Goal: Task Accomplishment & Management: Use online tool/utility

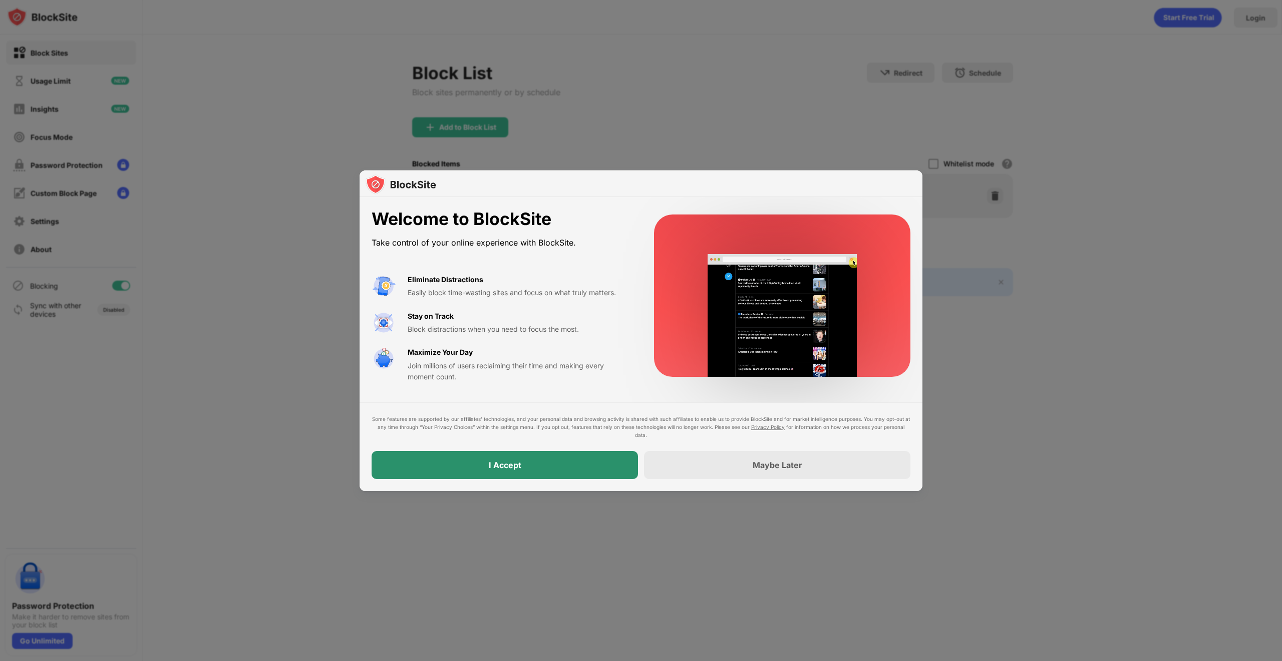
click at [507, 457] on div "I Accept" at bounding box center [505, 465] width 266 height 28
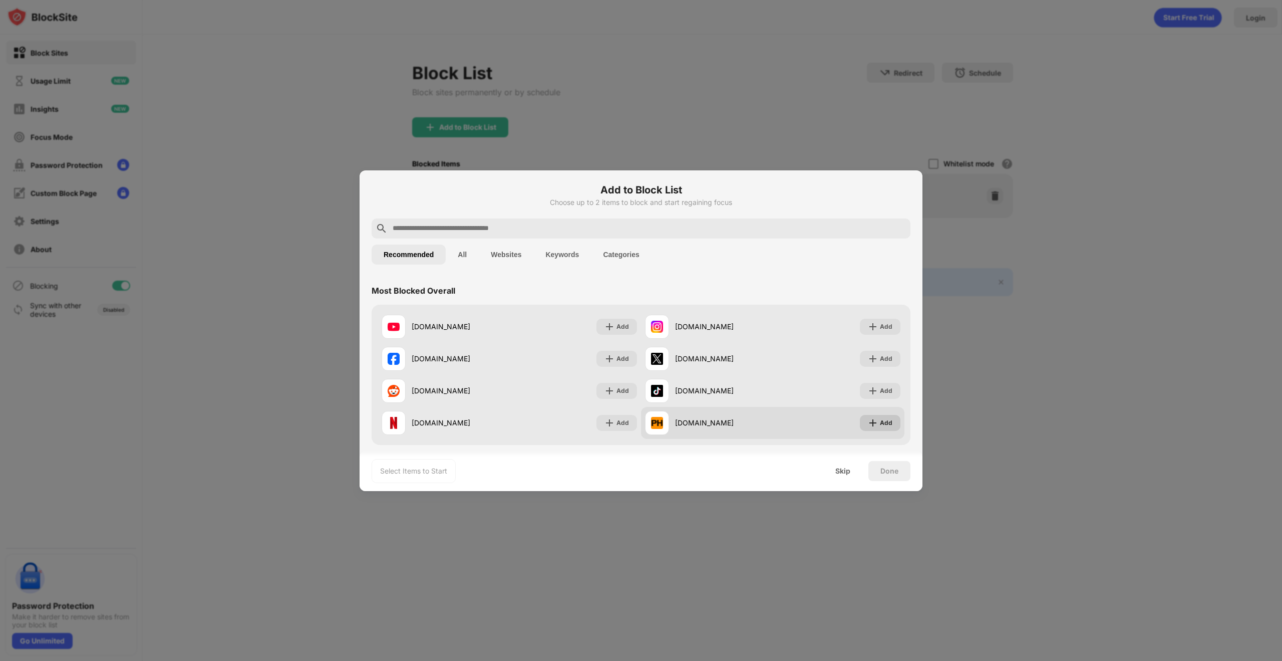
click at [868, 421] on img at bounding box center [873, 423] width 10 height 10
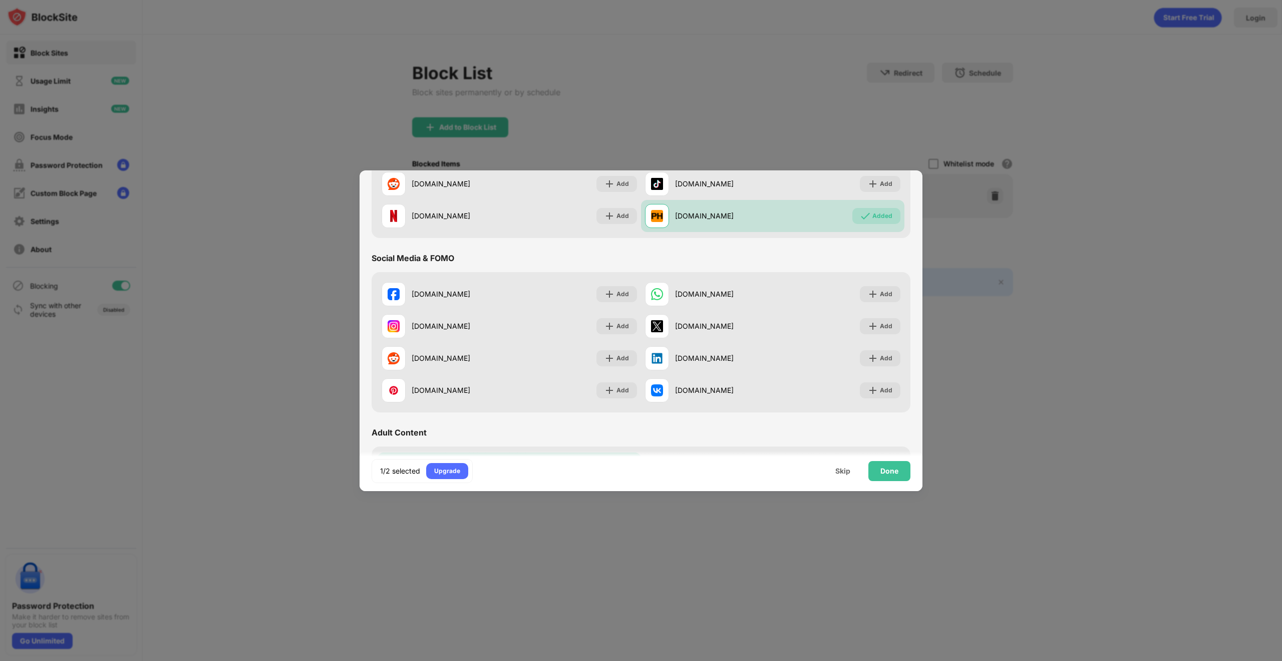
scroll to position [361, 0]
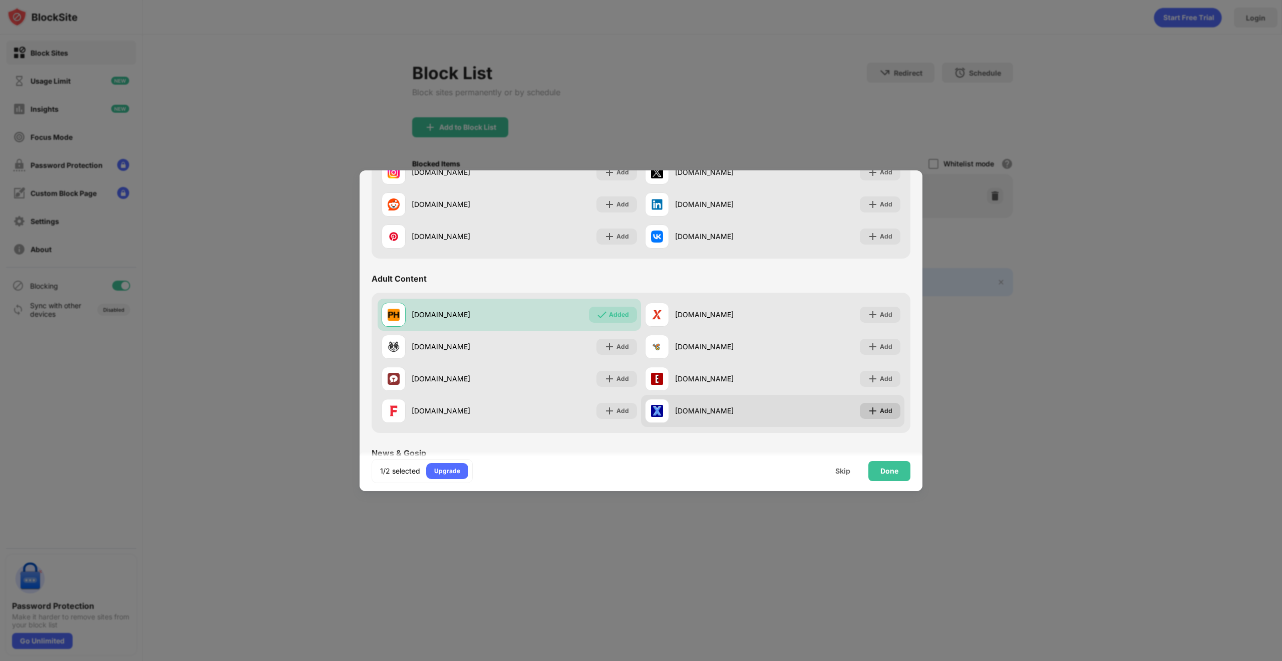
click at [868, 412] on img at bounding box center [873, 411] width 10 height 10
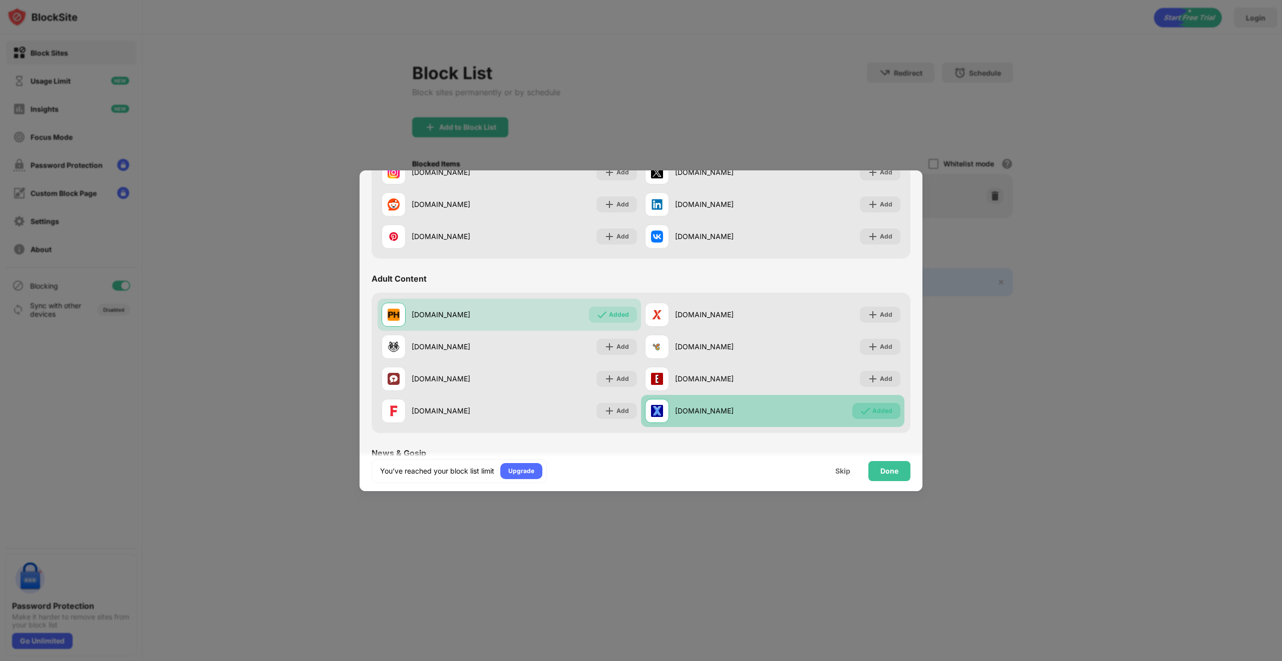
click at [873, 408] on div "Added" at bounding box center [883, 411] width 20 height 10
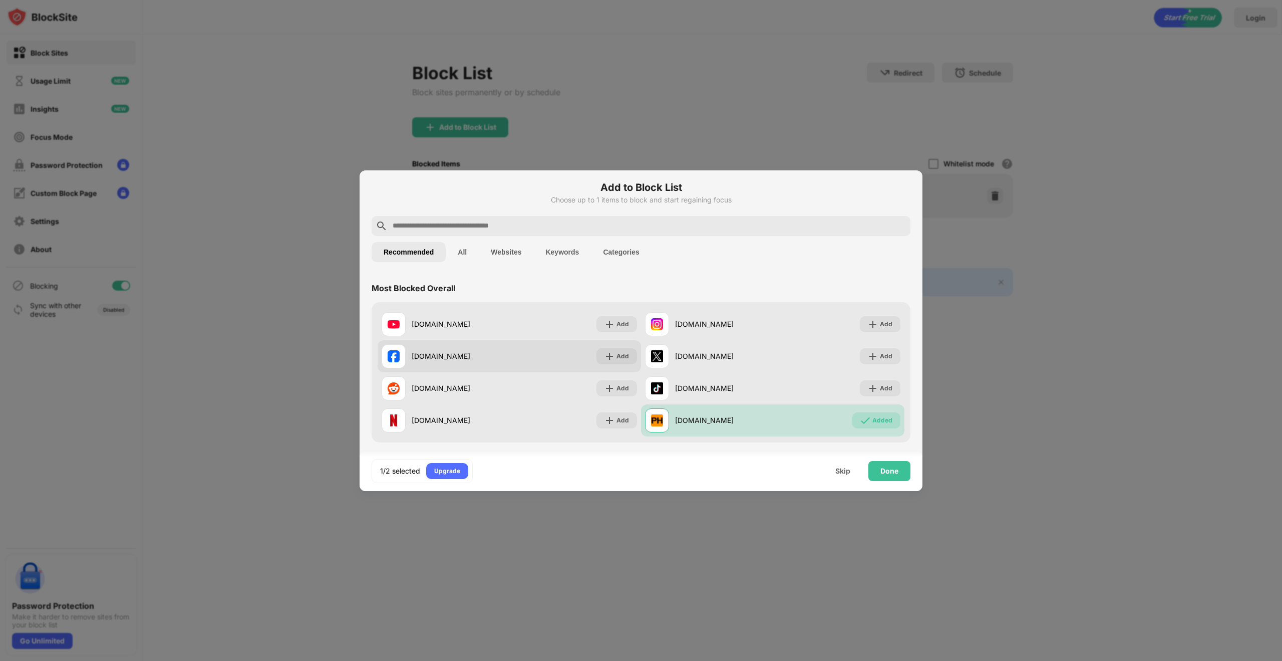
scroll to position [0, 0]
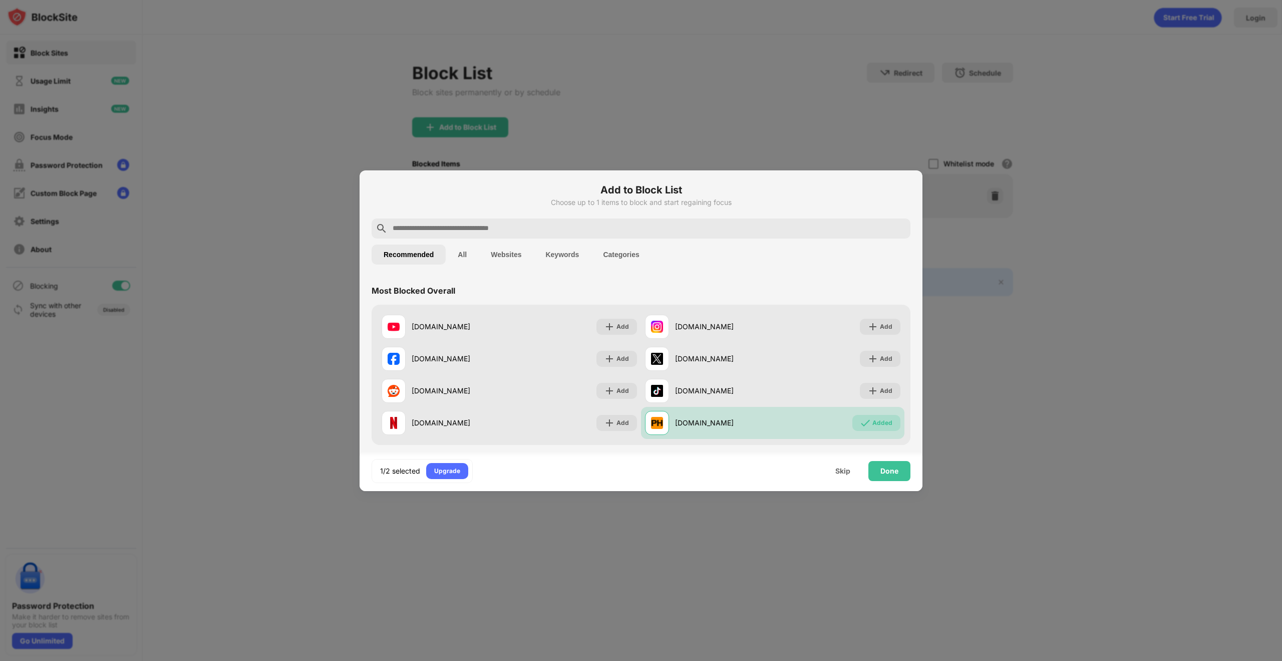
click at [466, 257] on button "All" at bounding box center [462, 254] width 33 height 20
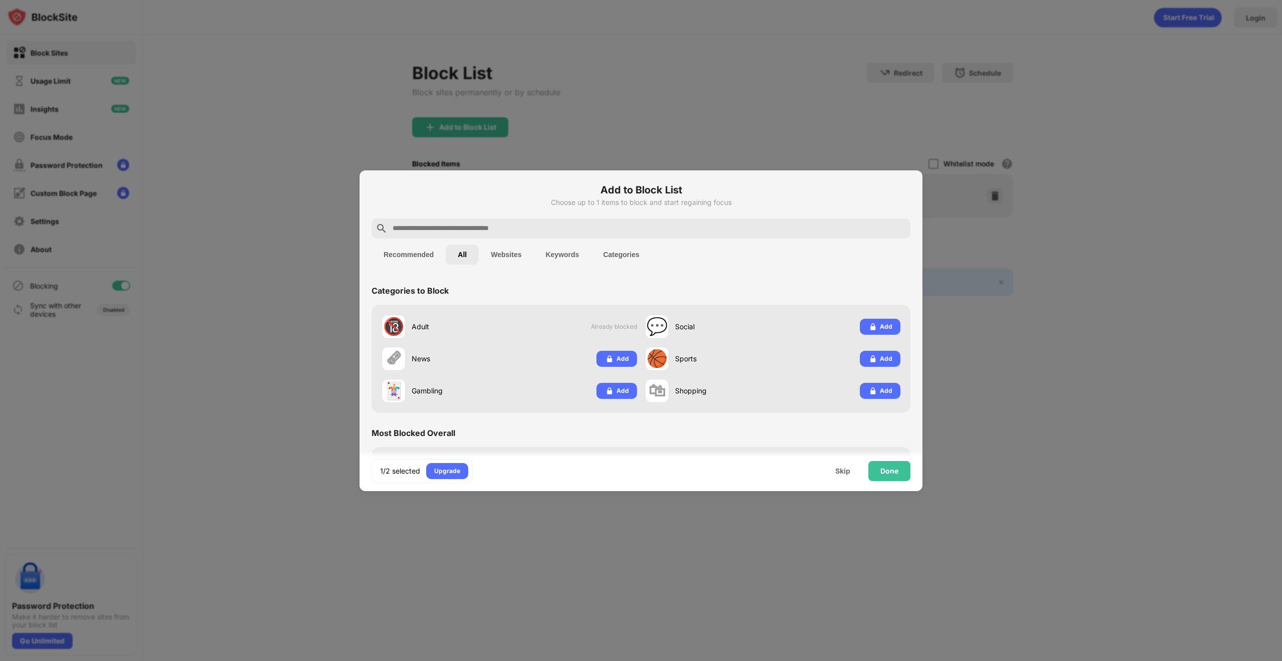
click at [547, 214] on div "Add to Block List Choose up to 1 items to block and start regaining focus" at bounding box center [641, 200] width 539 height 36
click at [545, 215] on div "Add to Block List Choose up to 1 items to block and start regaining focus" at bounding box center [641, 200] width 539 height 36
click at [543, 219] on div at bounding box center [641, 228] width 539 height 20
click at [543, 222] on input "text" at bounding box center [649, 228] width 515 height 12
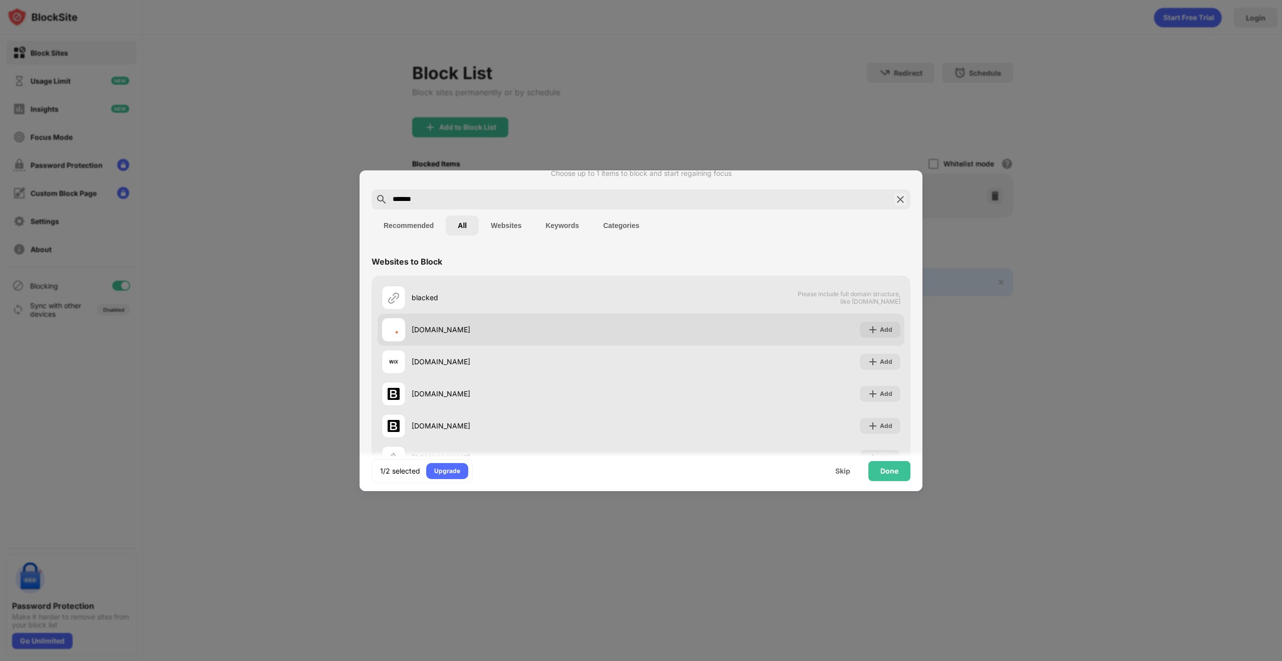
scroll to position [60, 0]
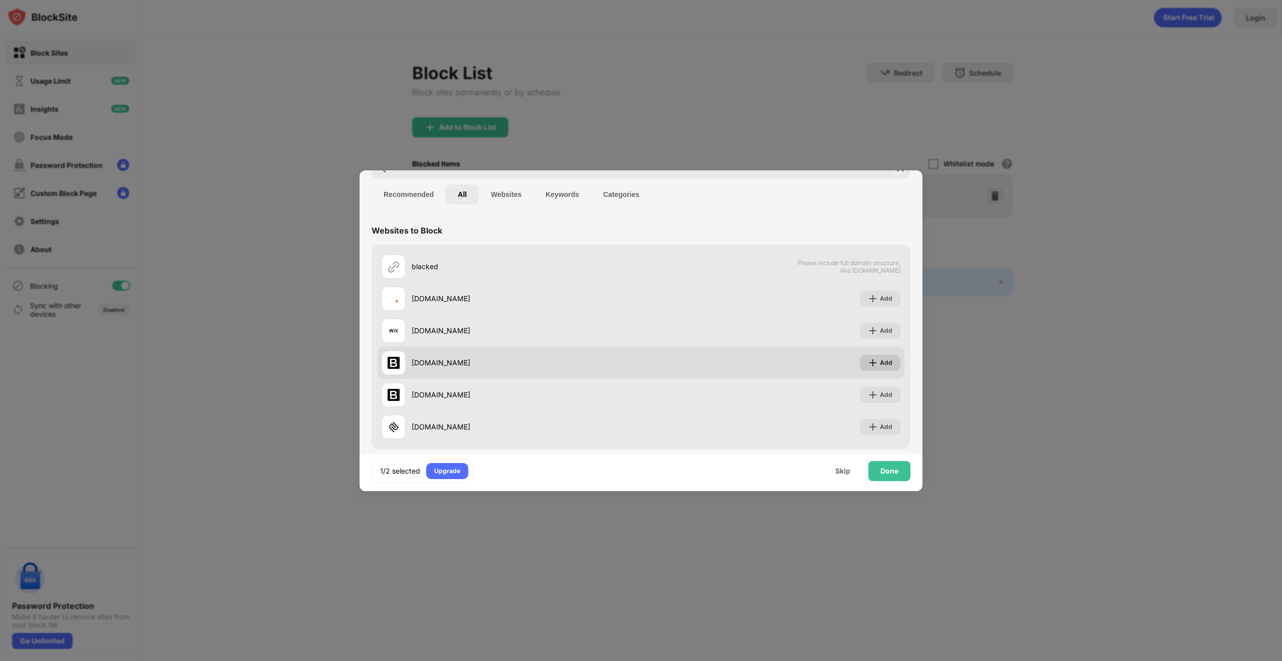
type input "*******"
click at [888, 366] on div "Add" at bounding box center [880, 363] width 41 height 16
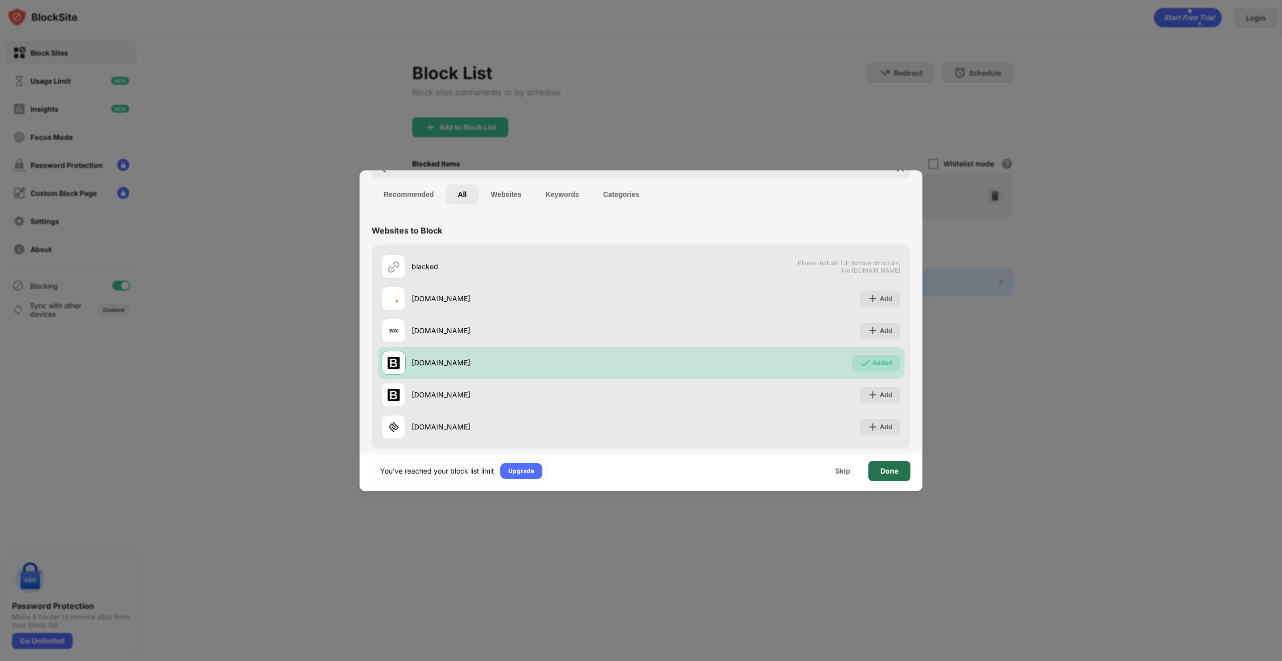
click at [896, 474] on div "Done" at bounding box center [890, 471] width 18 height 8
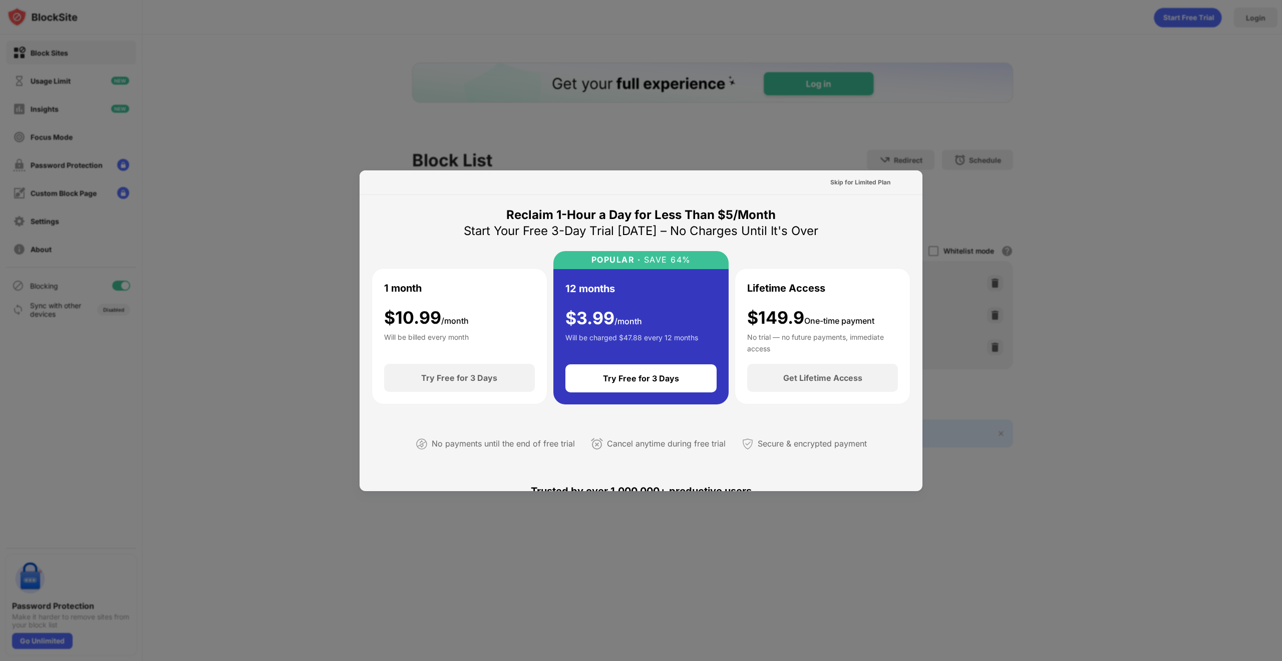
scroll to position [0, 0]
click at [1021, 248] on div at bounding box center [641, 330] width 1282 height 661
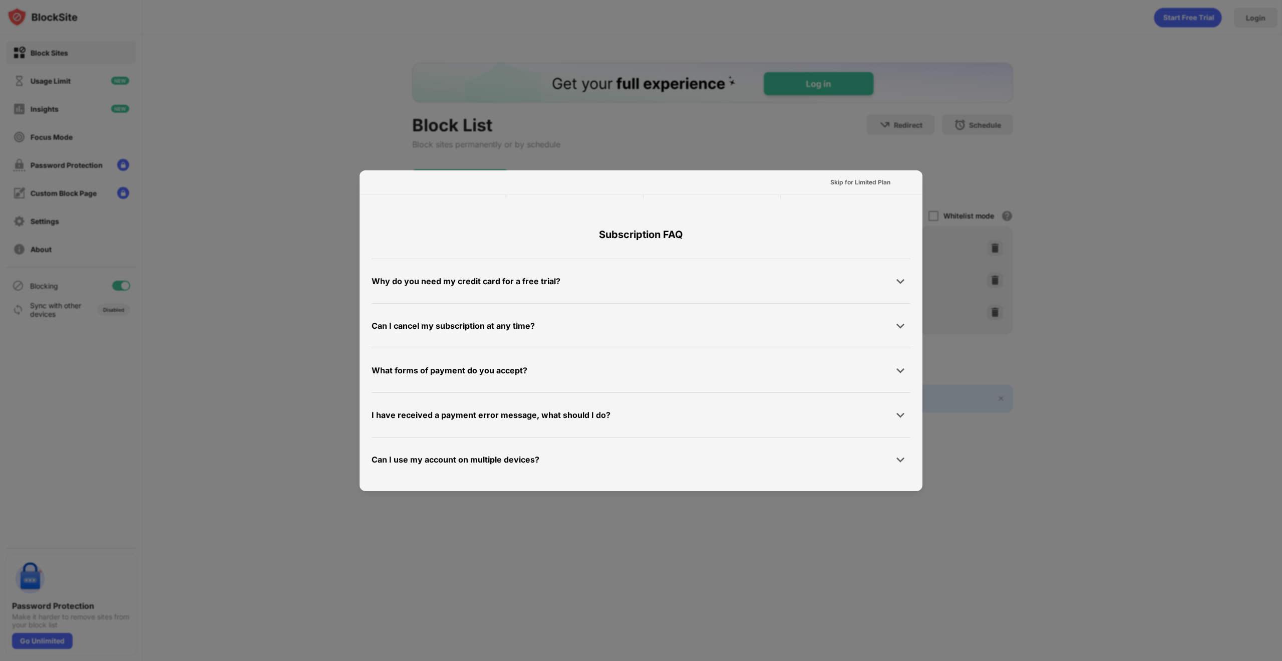
scroll to position [488, 0]
click at [296, 268] on div at bounding box center [641, 330] width 1282 height 661
click at [854, 183] on div "Skip for Limited Plan" at bounding box center [861, 182] width 60 height 10
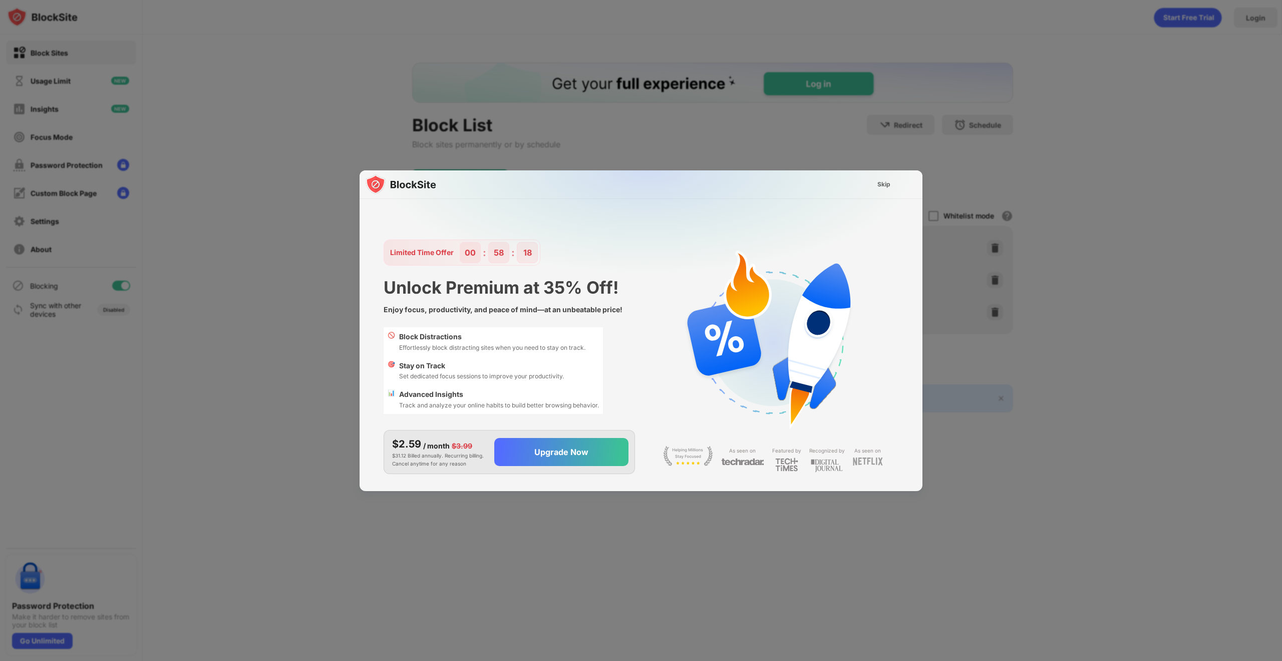
scroll to position [0, 0]
click at [881, 185] on div "Skip" at bounding box center [884, 184] width 13 height 10
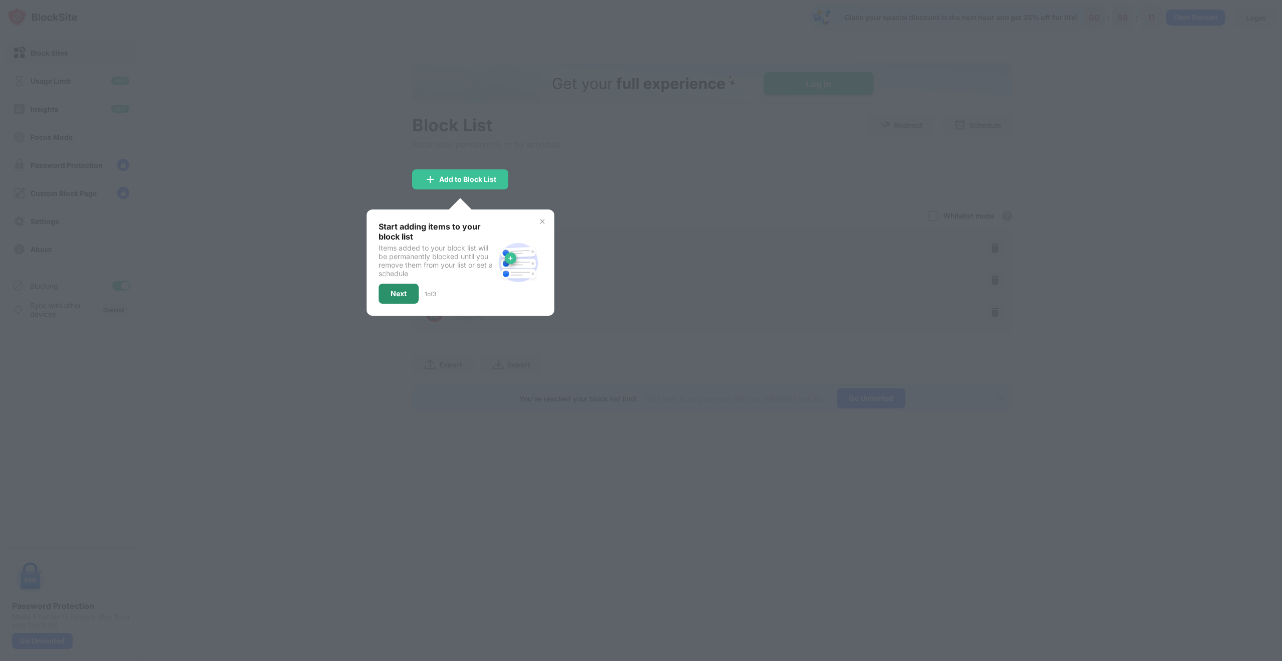
click at [390, 294] on div "Next" at bounding box center [399, 294] width 40 height 20
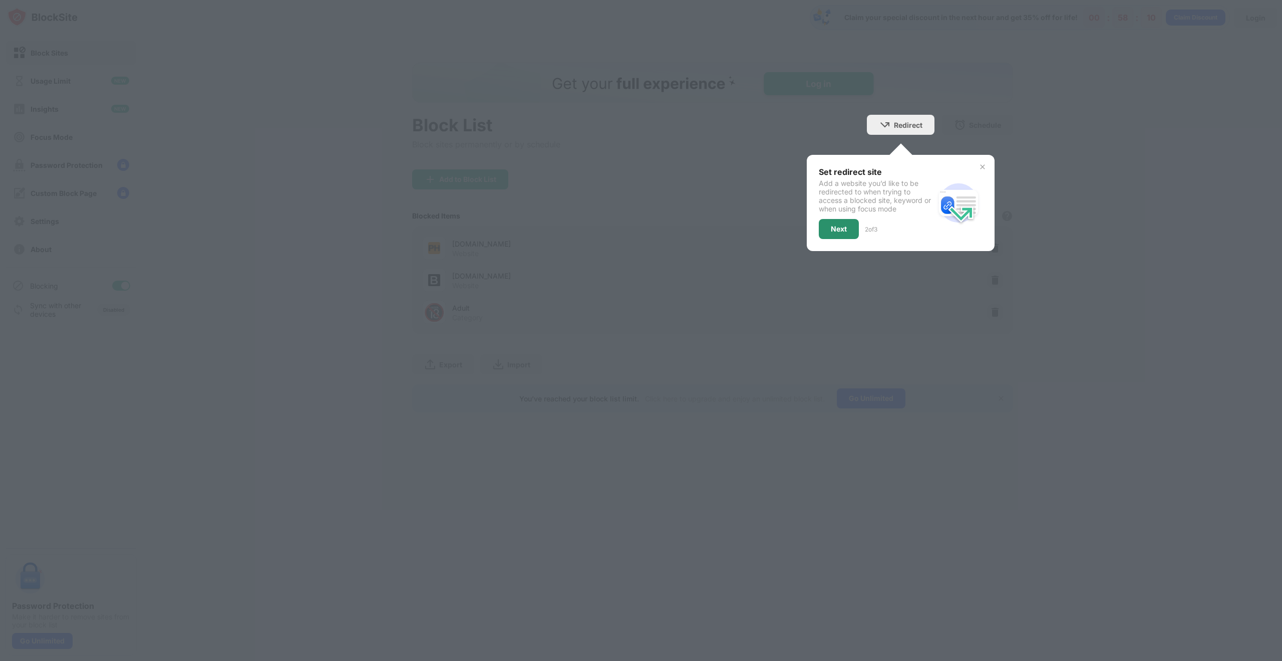
click at [833, 230] on div "Next" at bounding box center [839, 229] width 16 height 8
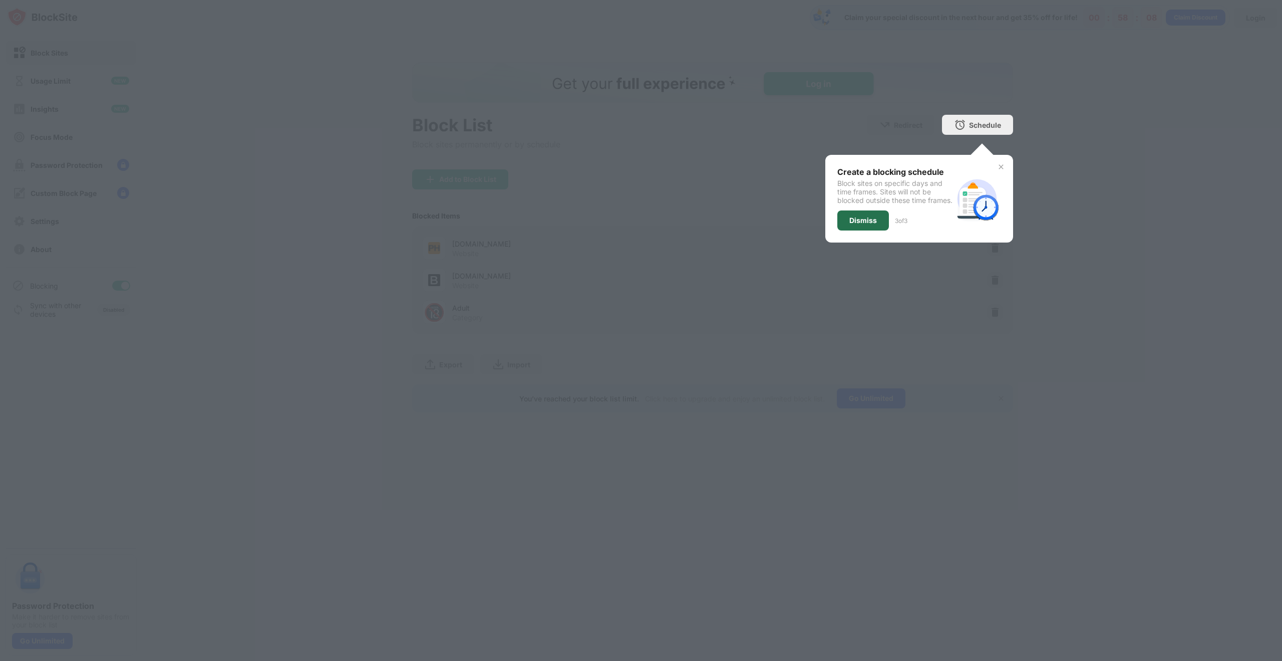
click at [880, 230] on div "Dismiss" at bounding box center [864, 220] width 52 height 20
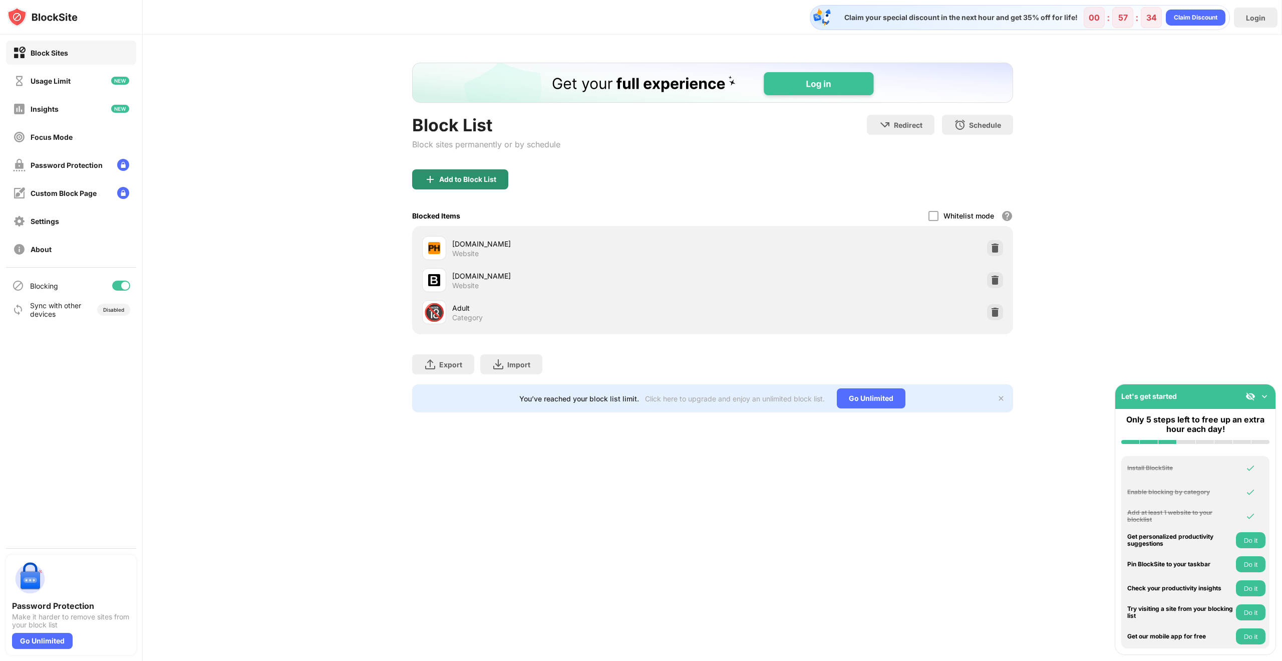
click at [485, 182] on div "Add to Block List" at bounding box center [467, 179] width 57 height 8
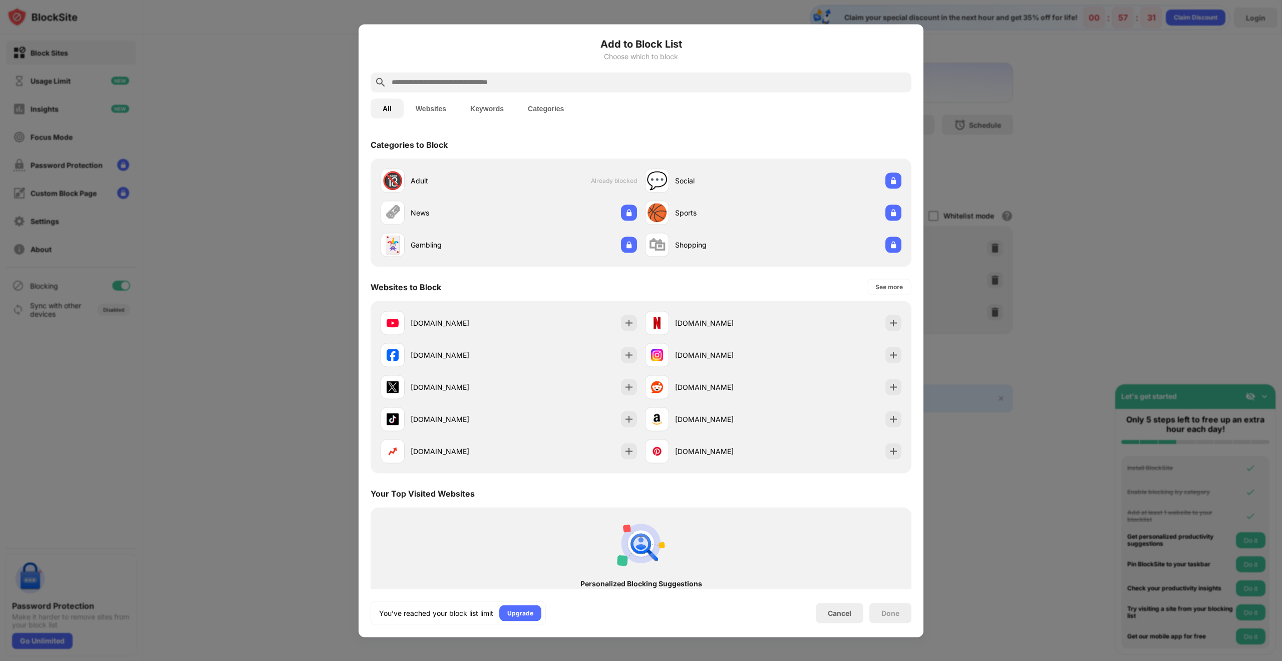
click at [1040, 135] on div at bounding box center [641, 330] width 1282 height 661
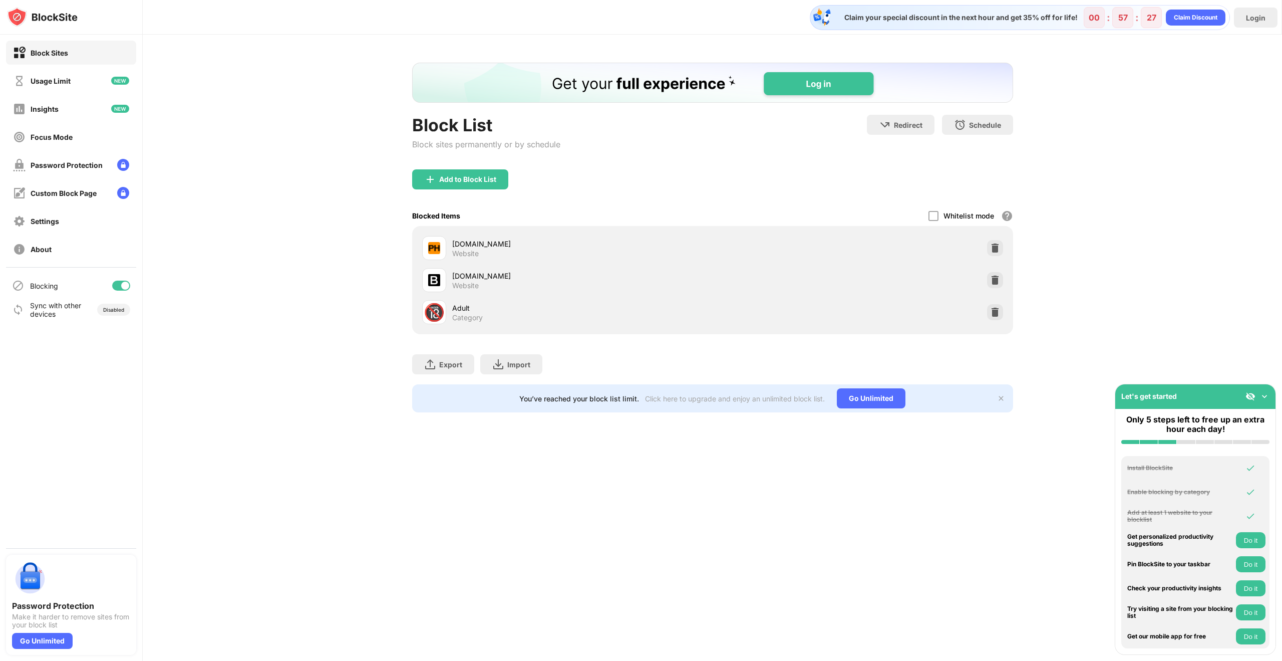
click at [1267, 396] on img at bounding box center [1265, 396] width 10 height 10
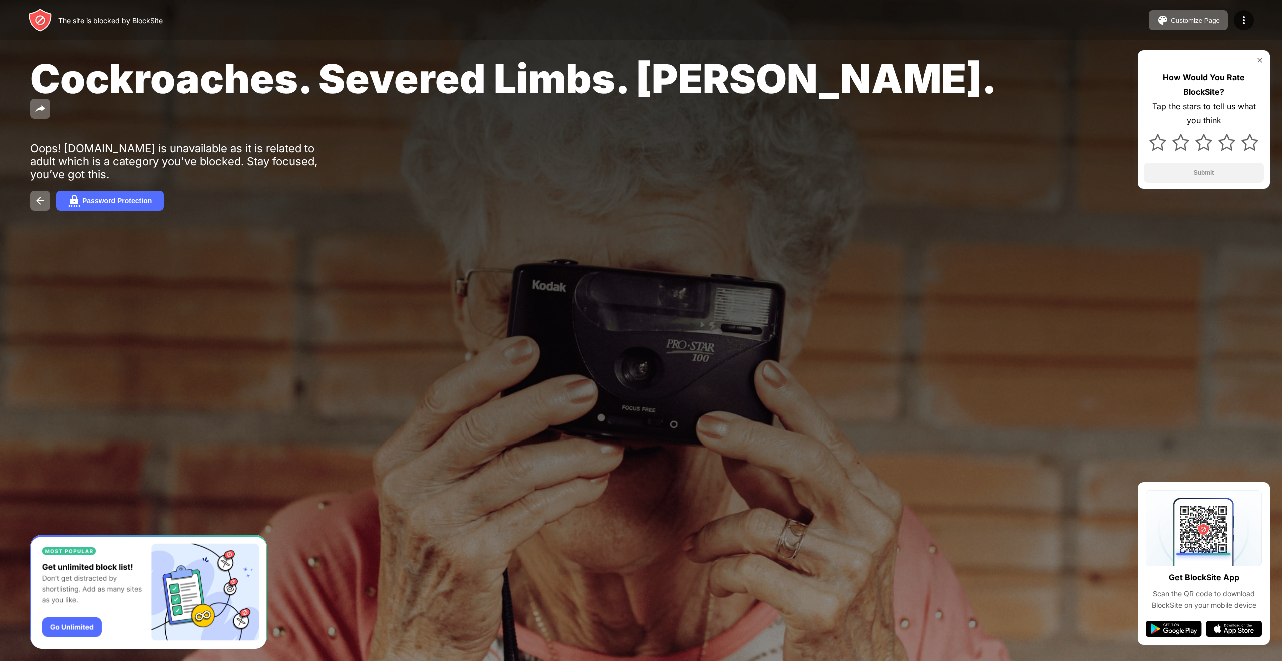
drag, startPoint x: 794, startPoint y: 168, endPoint x: 802, endPoint y: 156, distance: 14.4
